Goal: Information Seeking & Learning: Check status

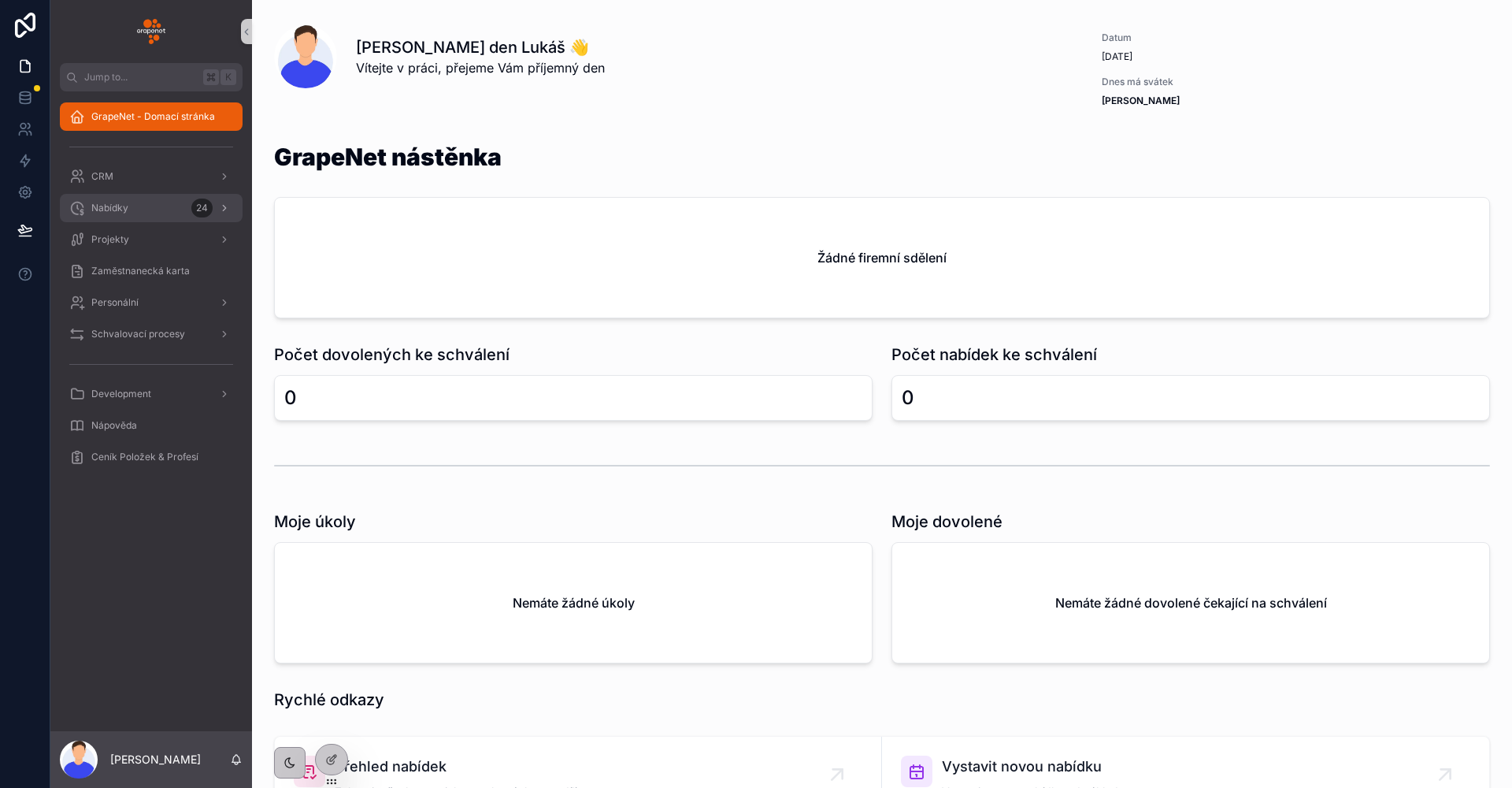
click at [108, 211] on span "Nabídky" at bounding box center [110, 208] width 37 height 13
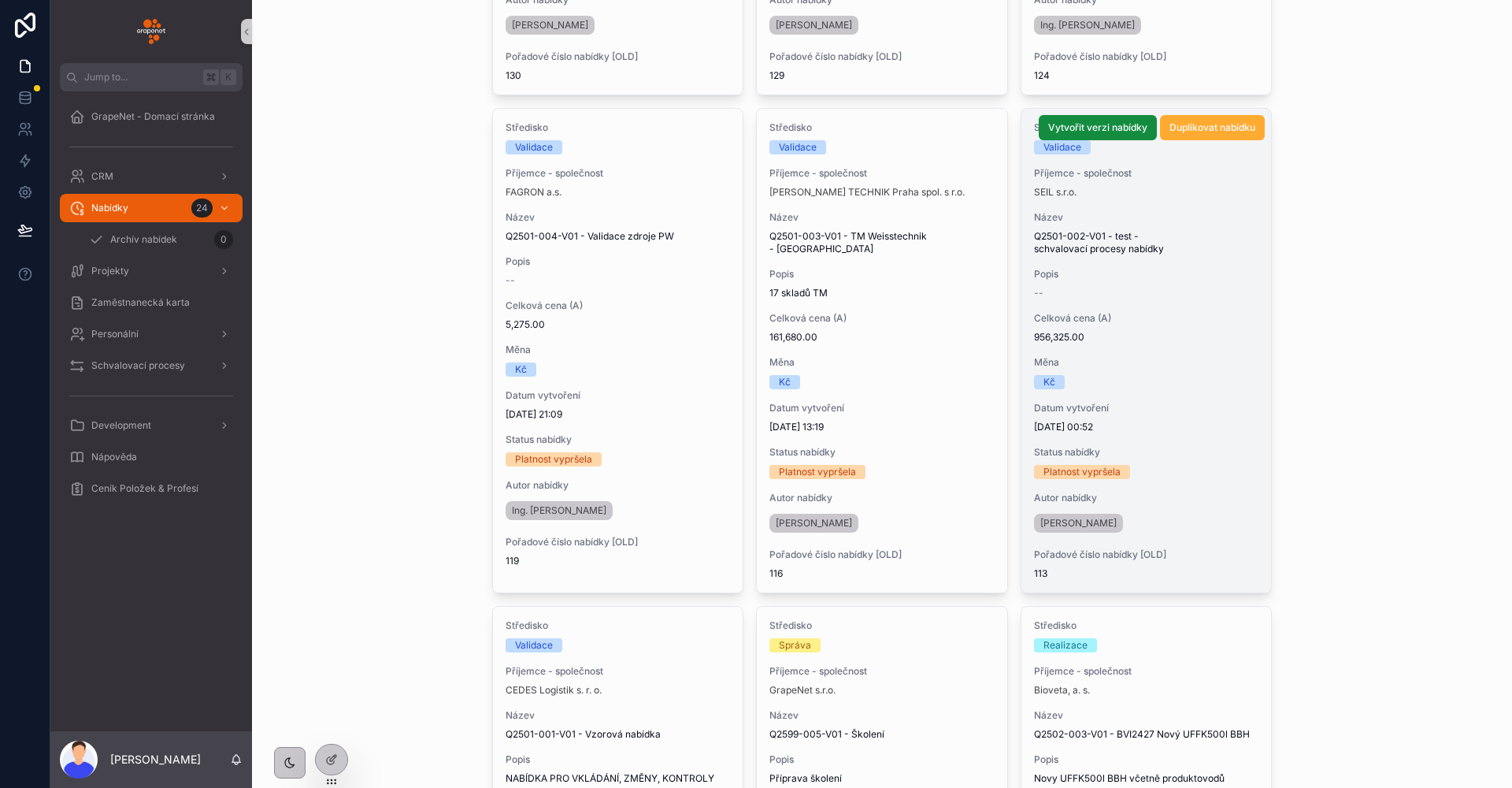
scroll to position [2169, 0]
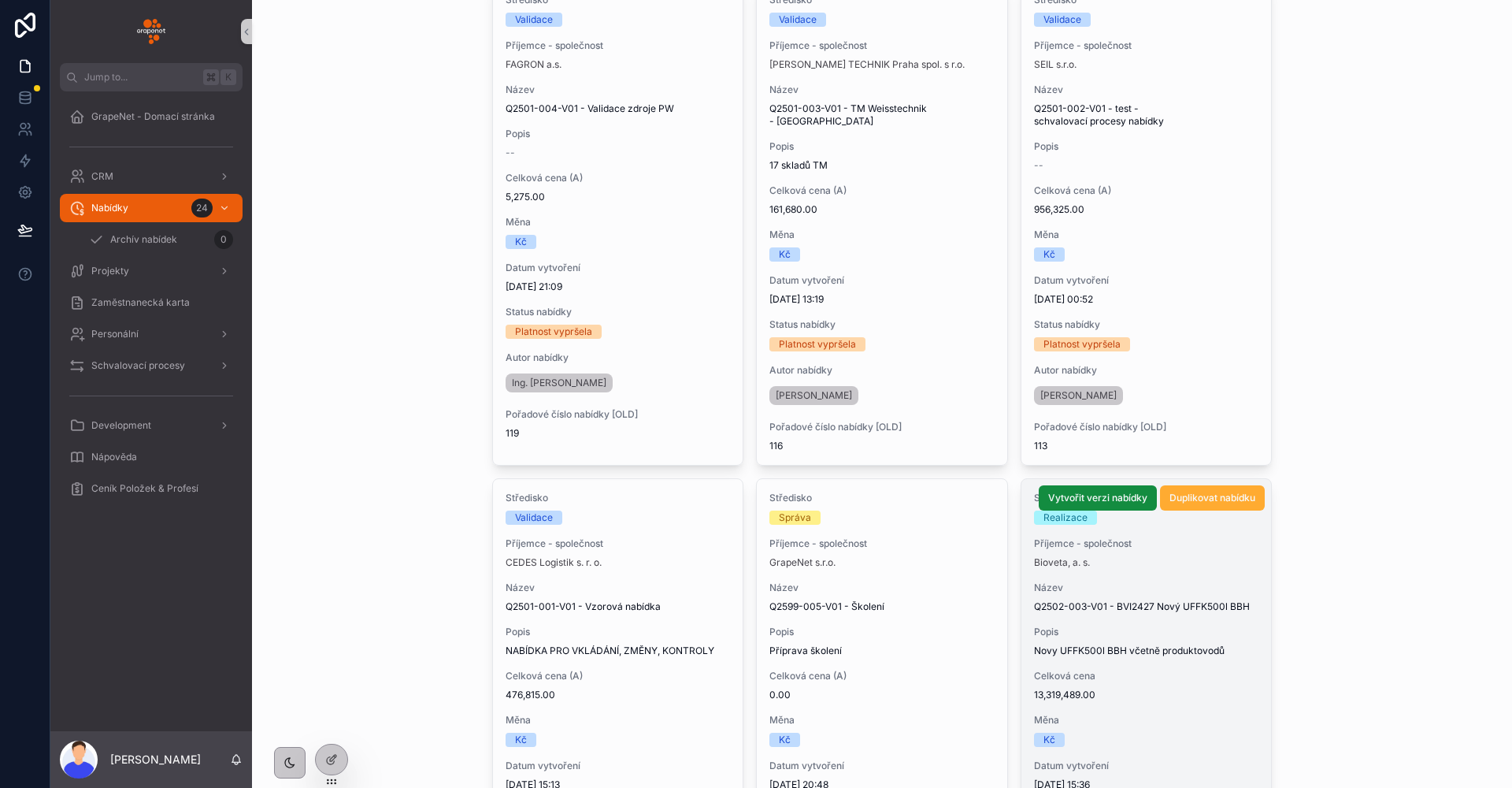
click at [1135, 550] on div "Příjemce - společnost Bioveta, a. s." at bounding box center [1146, 553] width 225 height 31
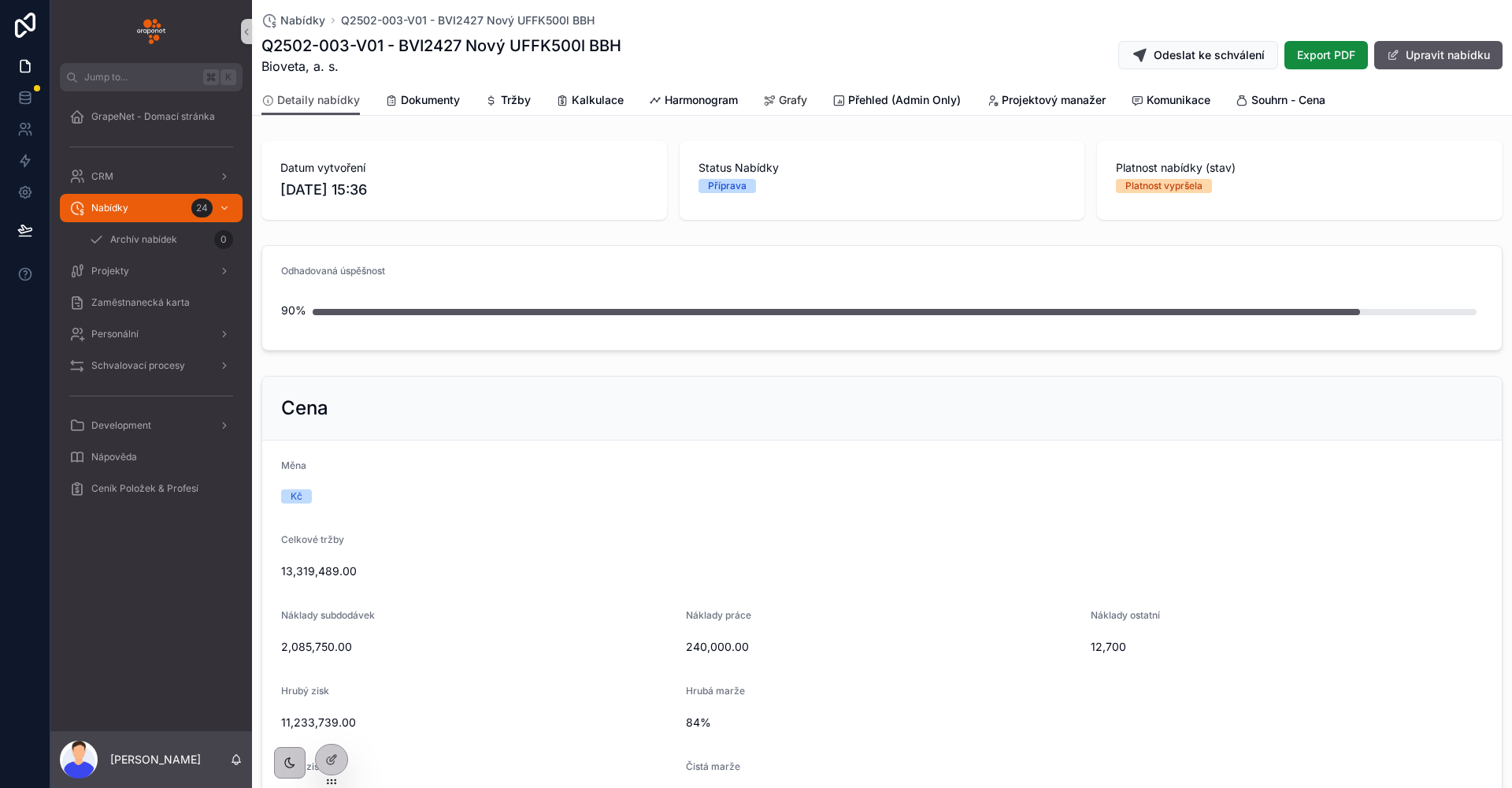
click at [775, 97] on icon "scrollable content" at bounding box center [769, 100] width 13 height 13
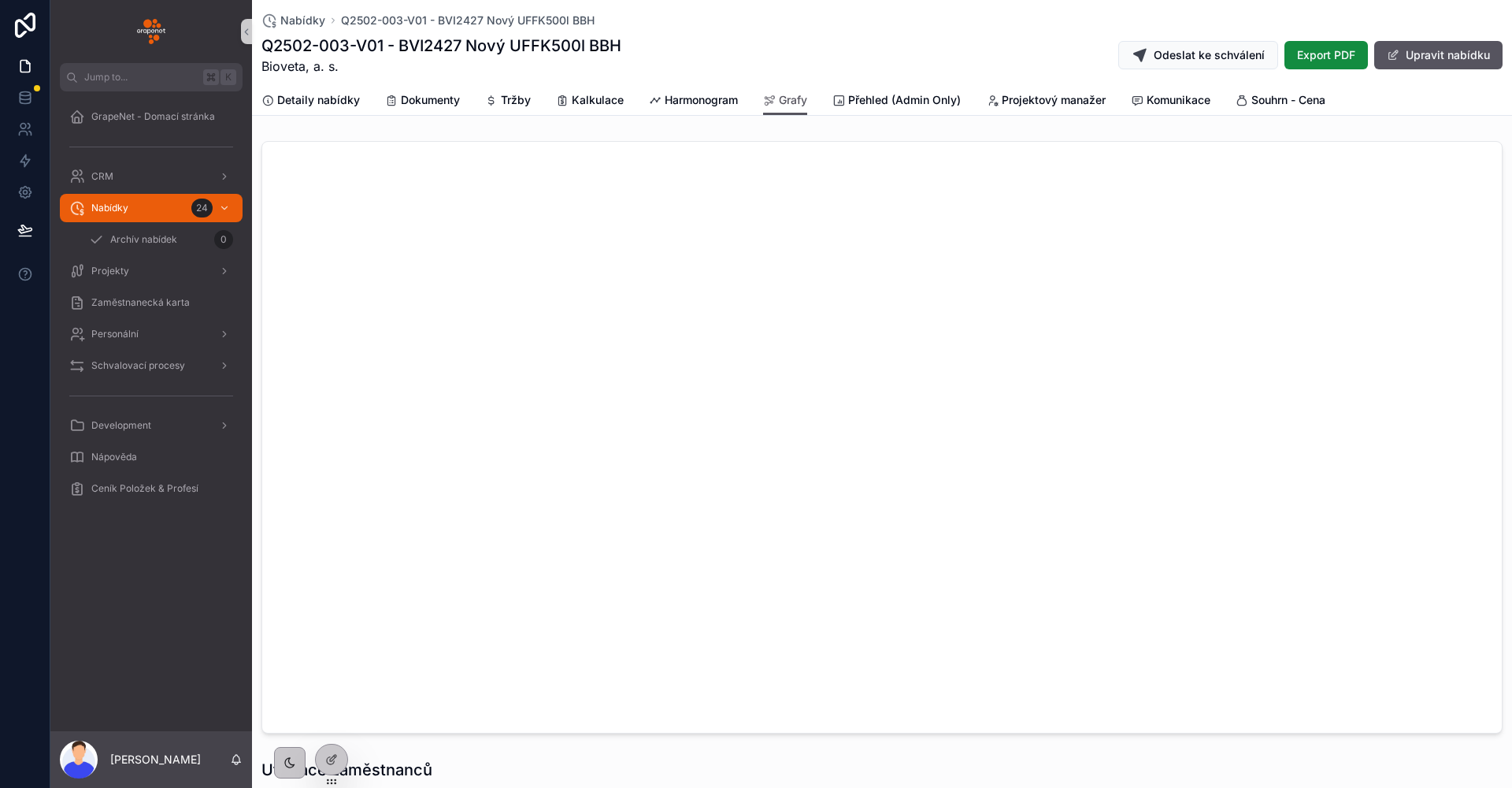
scroll to position [3, 0]
